Goal: Check status: Check status

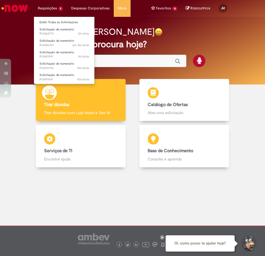
click at [60, 8] on li "Requisições 5 Exibir Todas as Solicitações Solicitação de numerário 2h atrás 2 …" at bounding box center [50, 8] width 33 height 17
click at [67, 25] on link "Exibir Todas as Solicitações" at bounding box center [64, 22] width 61 height 6
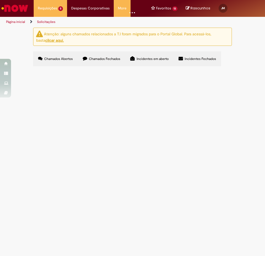
click at [0, 0] on span "GERA 08/2025" at bounding box center [0, 0] width 0 height 0
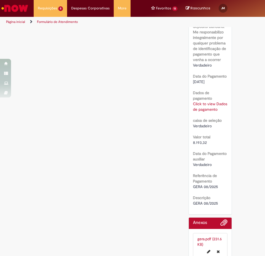
scroll to position [653, 0]
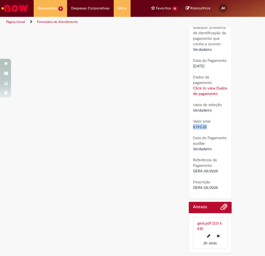
drag, startPoint x: 207, startPoint y: 132, endPoint x: 190, endPoint y: 134, distance: 16.9
copy span "8.193,32"
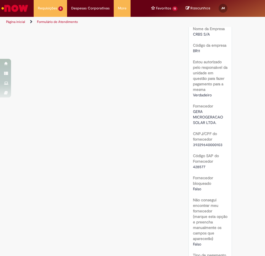
scroll to position [295, 0]
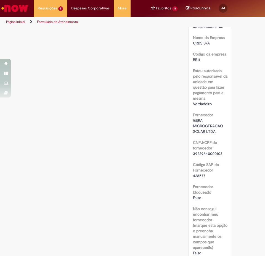
click at [101, 56] on div "Verificar Código de Barras Aguardando Aprovação Aguardando atendimento Em andam…" at bounding box center [132, 174] width 207 height 882
